Goal: Information Seeking & Learning: Find specific fact

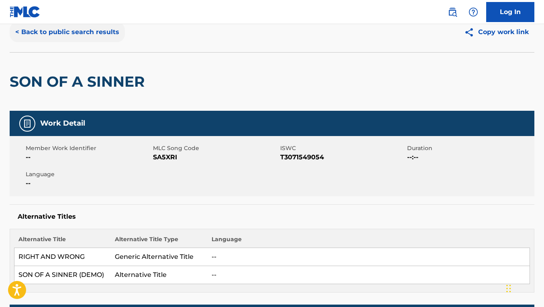
click at [96, 30] on button "< Back to public search results" at bounding box center [67, 32] width 115 height 20
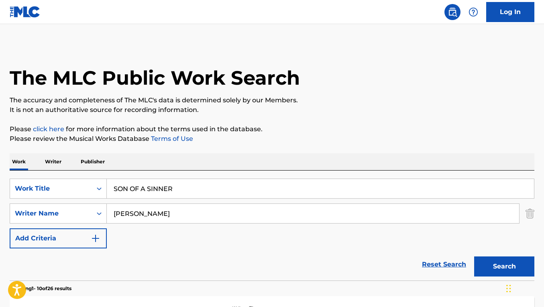
drag, startPoint x: 179, startPoint y: 190, endPoint x: 111, endPoint y: 186, distance: 67.6
click at [111, 186] on input "SON OF A SINNER" at bounding box center [320, 188] width 427 height 19
paste input "BEHOLD THE LAMB OF [DEMOGRAPHIC_DATA]"
type input "BEHOLD THE LAMB OF [DEMOGRAPHIC_DATA]"
drag, startPoint x: 168, startPoint y: 213, endPoint x: 88, endPoint y: 209, distance: 79.7
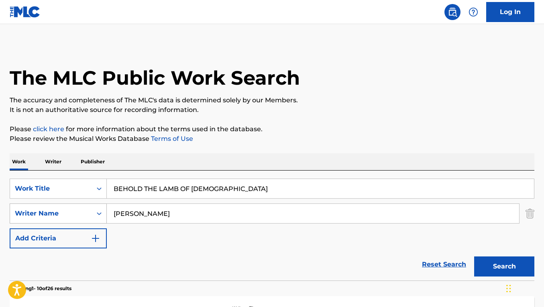
click at [90, 209] on div "SearchWithCriteria2335628d-8627-4988-ba37-a1e4fef8e06e Writer Name [PERSON_NAME]" at bounding box center [272, 214] width 525 height 20
paste input "[PERSON_NAME] [PERSON_NAME]"
click at [474, 257] on button "Search" at bounding box center [504, 267] width 60 height 20
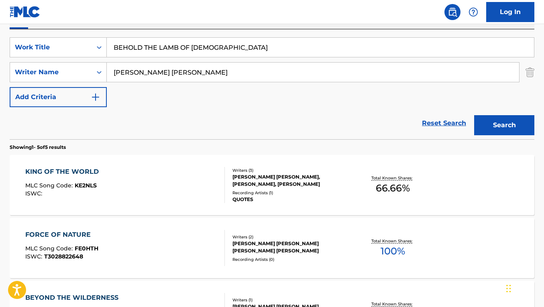
scroll to position [16, 0]
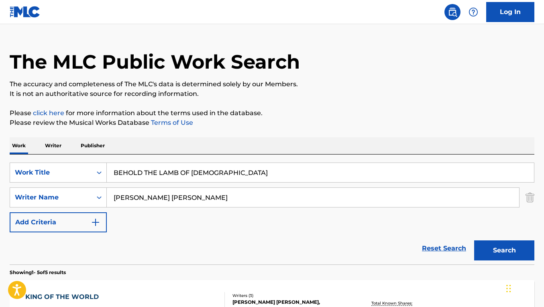
drag, startPoint x: 158, startPoint y: 198, endPoint x: 135, endPoint y: 198, distance: 23.7
click at [135, 198] on input "[PERSON_NAME] [PERSON_NAME]" at bounding box center [313, 197] width 413 height 19
click at [474, 241] on button "Search" at bounding box center [504, 251] width 60 height 20
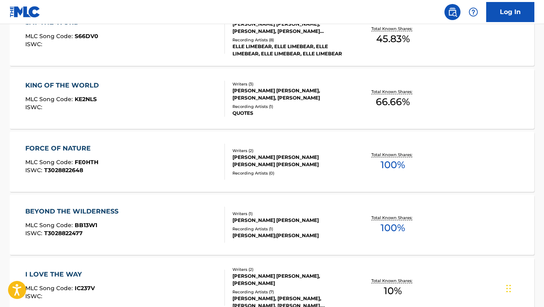
scroll to position [0, 0]
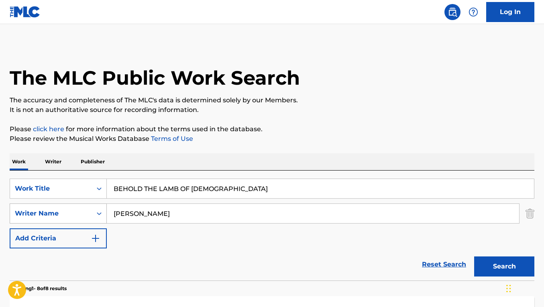
drag, startPoint x: 161, startPoint y: 213, endPoint x: 75, endPoint y: 207, distance: 86.2
click at [75, 207] on div "SearchWithCriteria2335628d-8627-4988-ba37-a1e4fef8e06e Writer Name [PERSON_NAME]" at bounding box center [272, 214] width 525 height 20
paste input "[PERSON_NAME]"
click at [474, 257] on button "Search" at bounding box center [504, 267] width 60 height 20
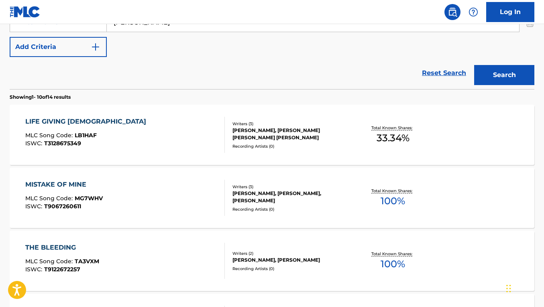
scroll to position [140, 0]
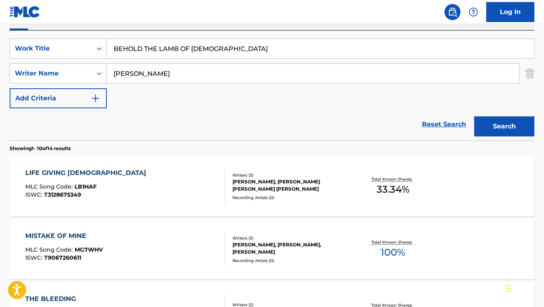
click at [166, 76] on input "[PERSON_NAME]" at bounding box center [313, 73] width 413 height 19
click at [474, 117] on button "Search" at bounding box center [504, 127] width 60 height 20
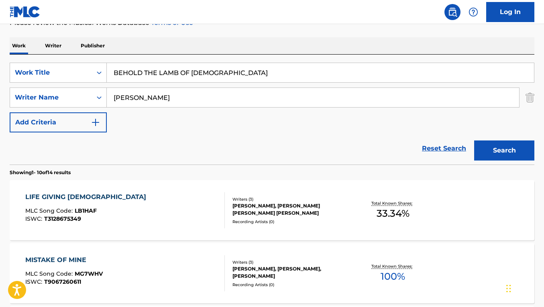
scroll to position [0, 0]
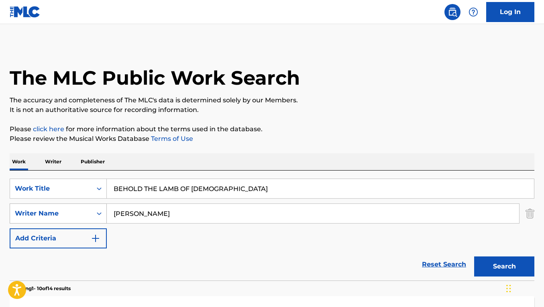
drag, startPoint x: 201, startPoint y: 214, endPoint x: 69, endPoint y: 213, distance: 132.6
click at [69, 213] on div "SearchWithCriteria2335628d-8627-4988-ba37-a1e4fef8e06e Writer Name [PERSON_NAME]" at bounding box center [272, 214] width 525 height 20
paste input "[PERSON_NAME]"
click at [474, 257] on button "Search" at bounding box center [504, 267] width 60 height 20
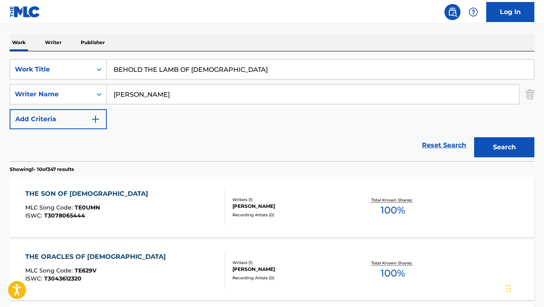
scroll to position [94, 0]
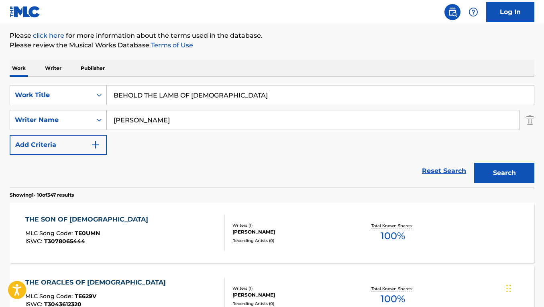
drag, startPoint x: 181, startPoint y: 118, endPoint x: 85, endPoint y: 116, distance: 95.6
click at [86, 117] on div "SearchWithCriteria2335628d-8627-4988-ba37-a1e4fef8e06e Writer Name [PERSON_NAME]" at bounding box center [272, 120] width 525 height 20
paste input "[PERSON_NAME] [PERSON_NAME] LILJERO"
click at [474, 163] on button "Search" at bounding box center [504, 173] width 60 height 20
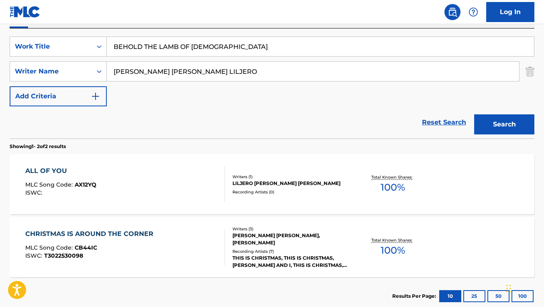
scroll to position [117, 0]
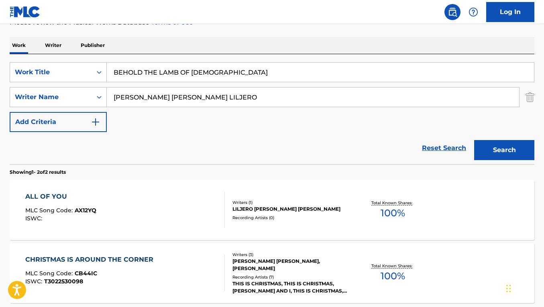
click at [155, 96] on input "[PERSON_NAME] [PERSON_NAME] LILJERO" at bounding box center [313, 97] width 413 height 19
type input "[PERSON_NAME]"
click at [474, 140] on button "Search" at bounding box center [504, 150] width 60 height 20
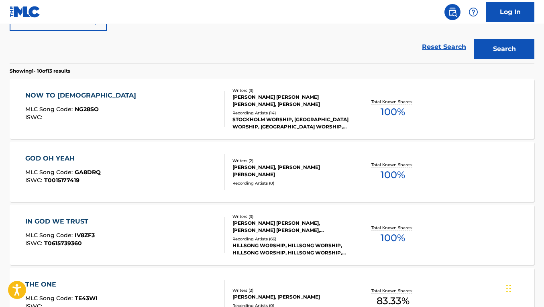
scroll to position [0, 0]
